Goal: Task Accomplishment & Management: Manage account settings

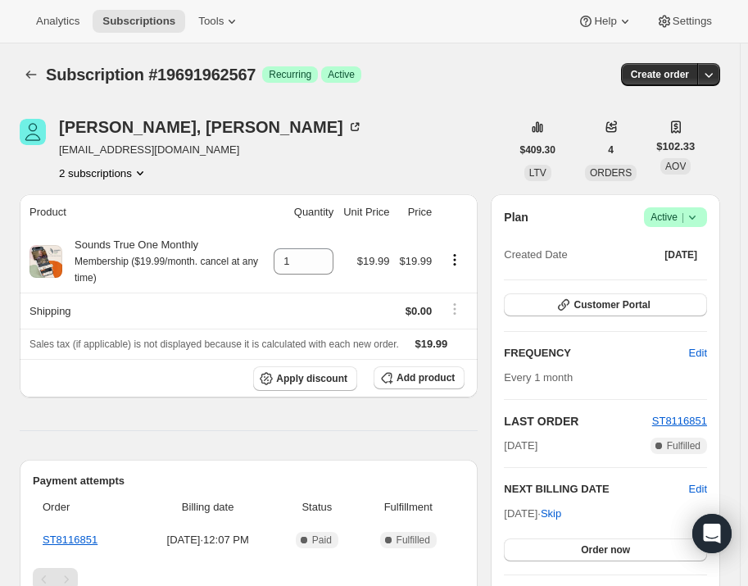
click at [123, 180] on button "2 subscriptions" at bounding box center [103, 173] width 89 height 16
click at [115, 207] on span "15061287111" at bounding box center [105, 203] width 114 height 16
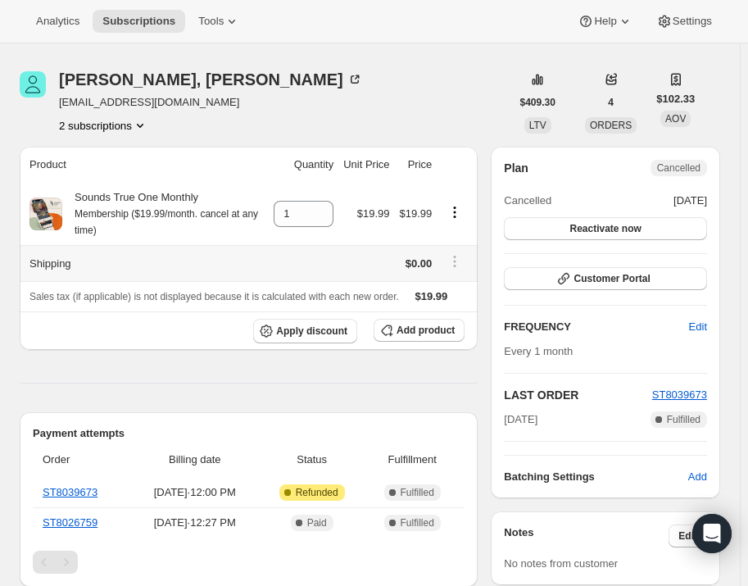
scroll to position [74, 0]
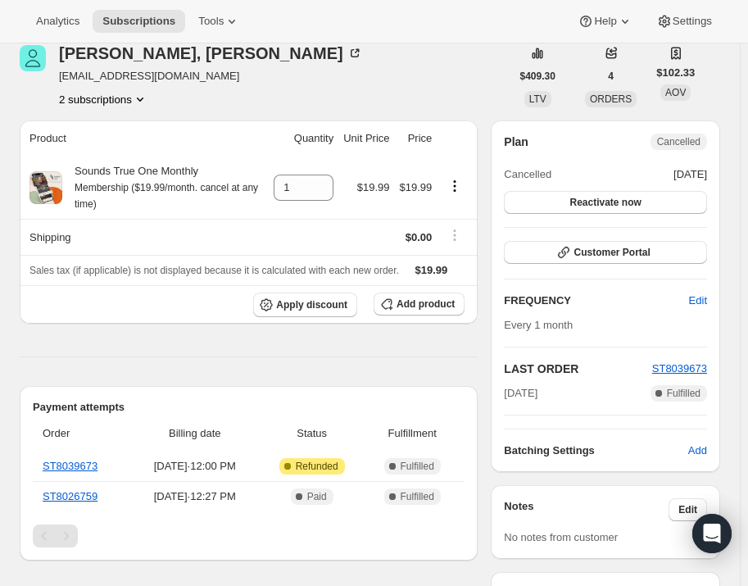
click at [132, 97] on icon "Product actions" at bounding box center [140, 99] width 16 height 16
click at [130, 144] on button "19691962567" at bounding box center [105, 157] width 124 height 26
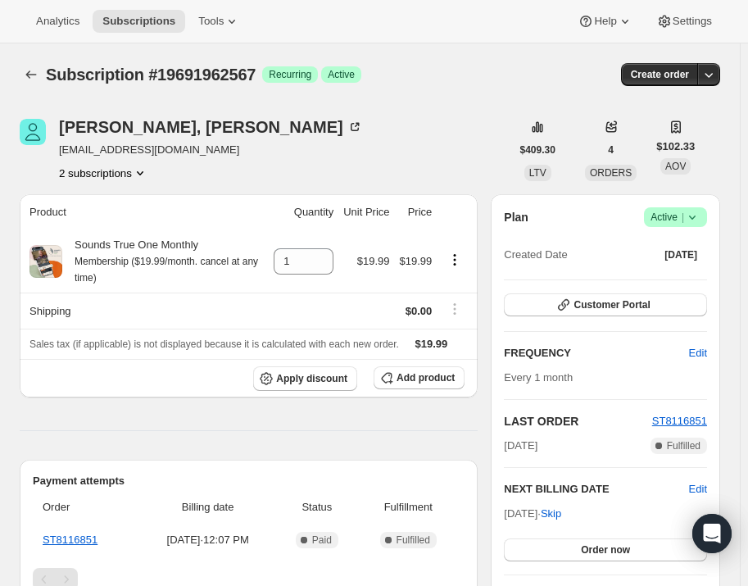
click at [701, 220] on icon at bounding box center [692, 217] width 16 height 16
click at [701, 278] on span "Cancel subscription" at bounding box center [684, 276] width 93 height 12
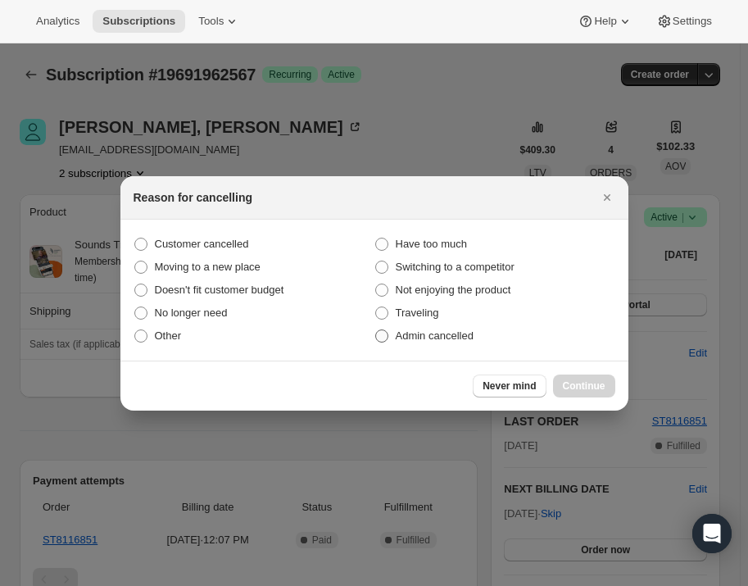
click at [467, 337] on span "Admin cancelled" at bounding box center [435, 335] width 78 height 12
click at [376, 330] on input "Admin cancelled" at bounding box center [375, 329] width 1 height 1
radio input "true"
click at [593, 375] on button "Continue" at bounding box center [584, 385] width 62 height 23
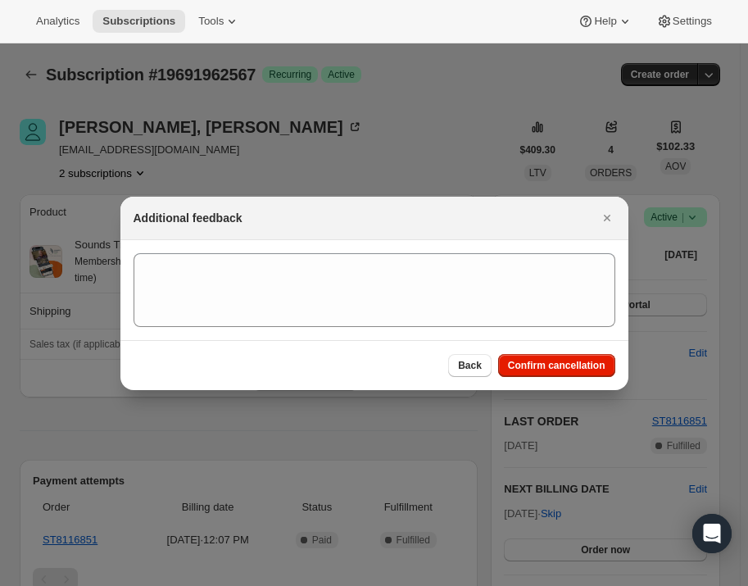
click at [572, 349] on div "Back Confirm cancellation" at bounding box center [374, 365] width 508 height 50
click at [574, 364] on span "Confirm cancellation" at bounding box center [557, 365] width 98 height 13
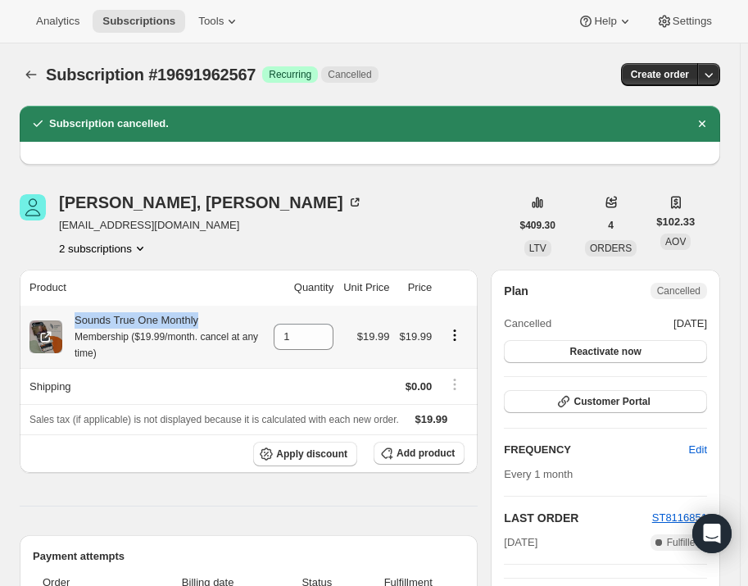
drag, startPoint x: 211, startPoint y: 326, endPoint x: 75, endPoint y: 324, distance: 136.0
click at [75, 324] on div "Sounds True One Monthly Membership ($19.99/month. cancel at any time)" at bounding box center [163, 336] width 202 height 49
copy div "Sounds True One Monthly"
